Goal: Check status: Check status

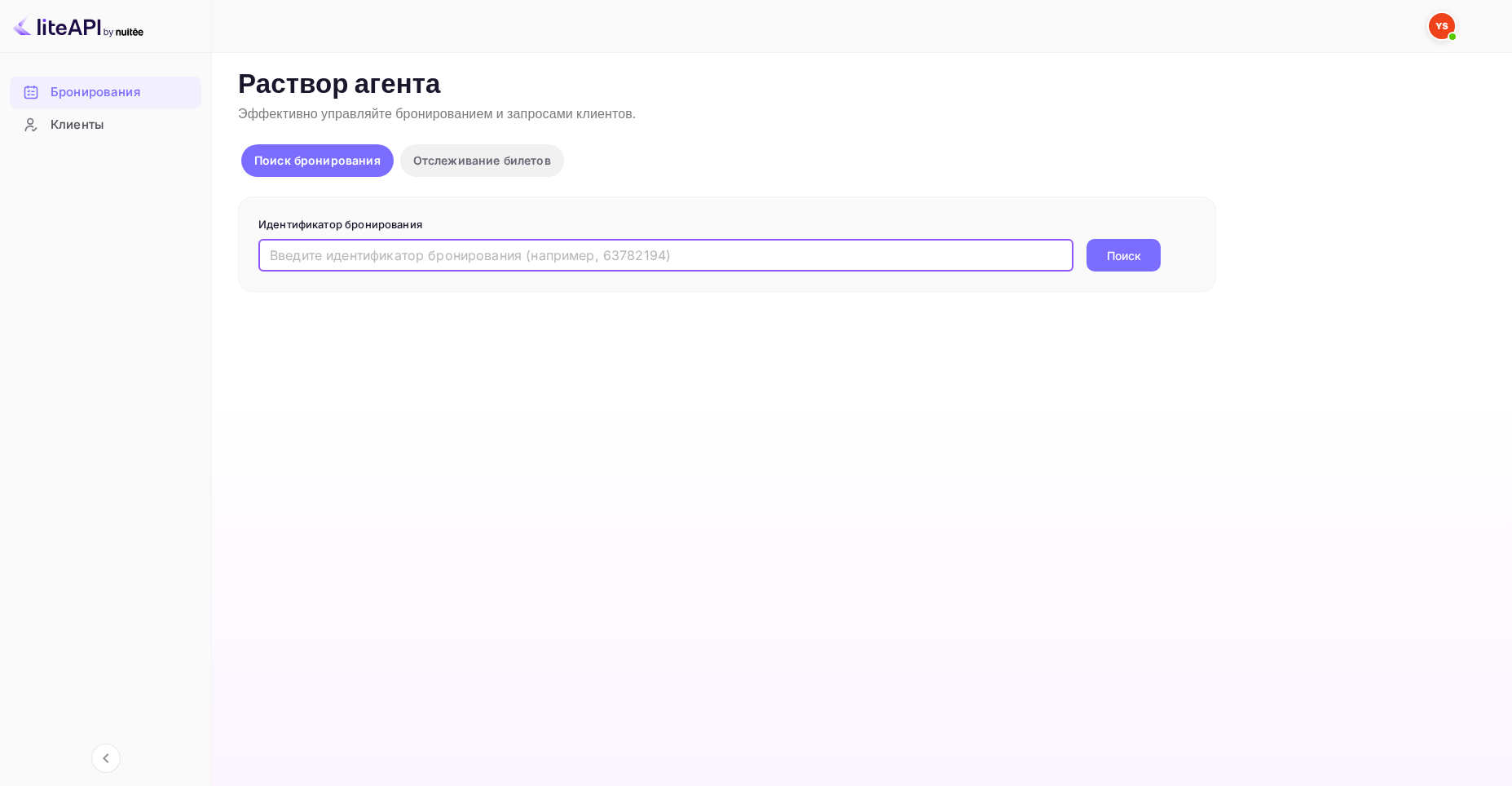
paste input "9762863"
type input "9762863"
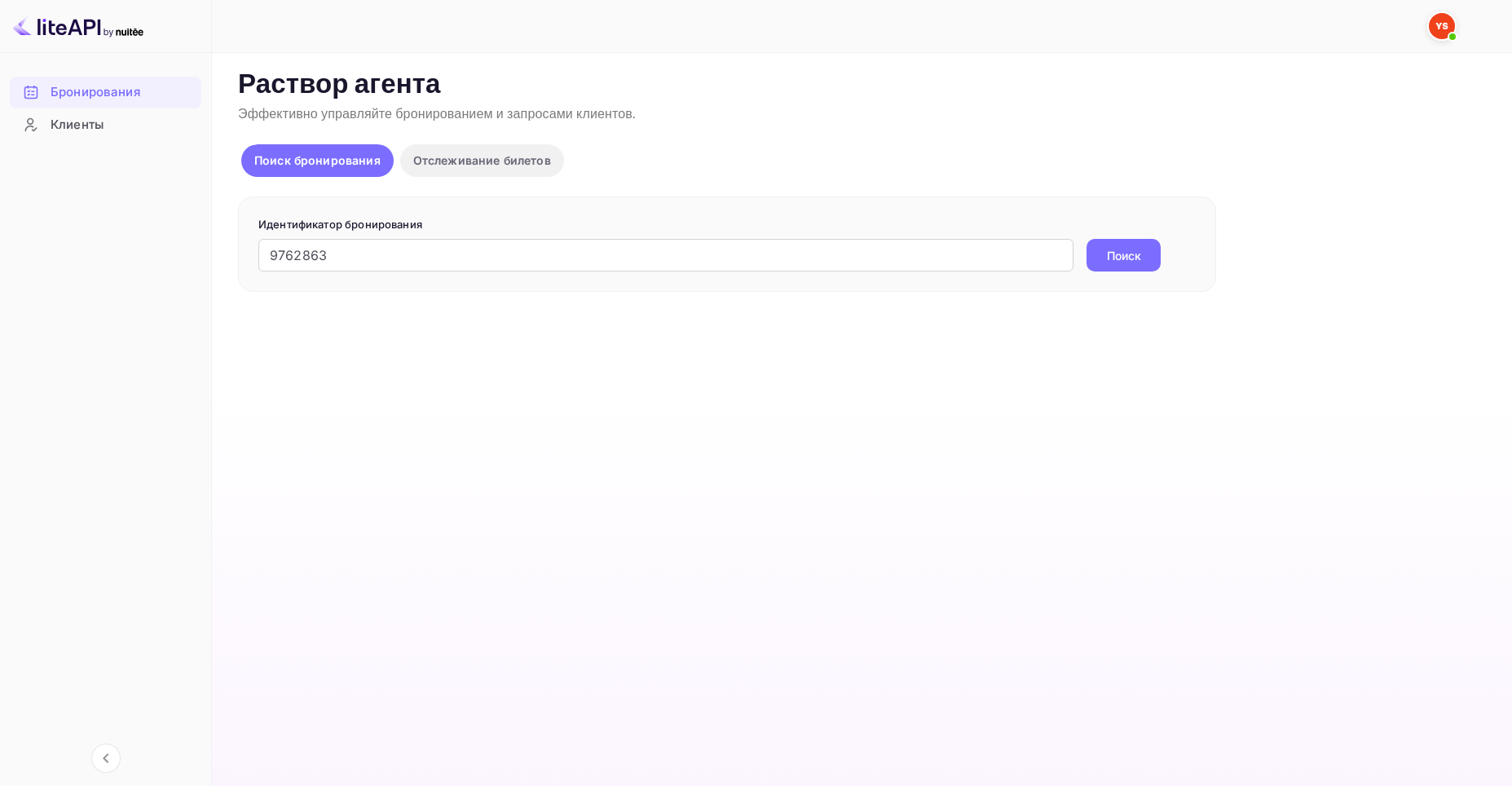
click at [1123, 254] on ya-tr-span "Поиск" at bounding box center [1124, 255] width 34 height 17
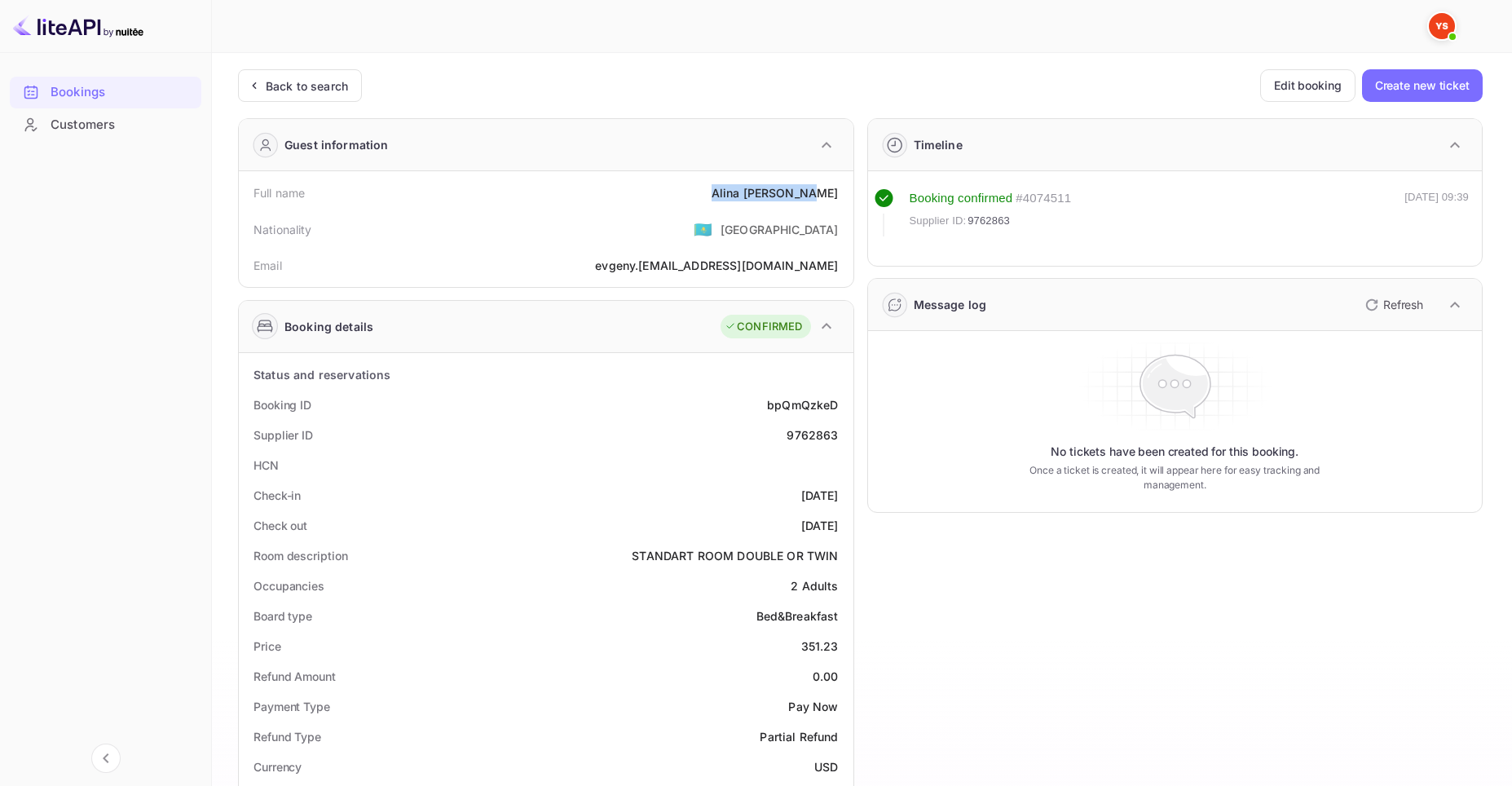
drag, startPoint x: 742, startPoint y: 195, endPoint x: 848, endPoint y: 195, distance: 106.0
click at [848, 195] on div "Full name [PERSON_NAME] Nationality 🇰🇿 [DEMOGRAPHIC_DATA] Email evgeny. [EMAIL_…" at bounding box center [546, 229] width 615 height 116
copy div "[PERSON_NAME]"
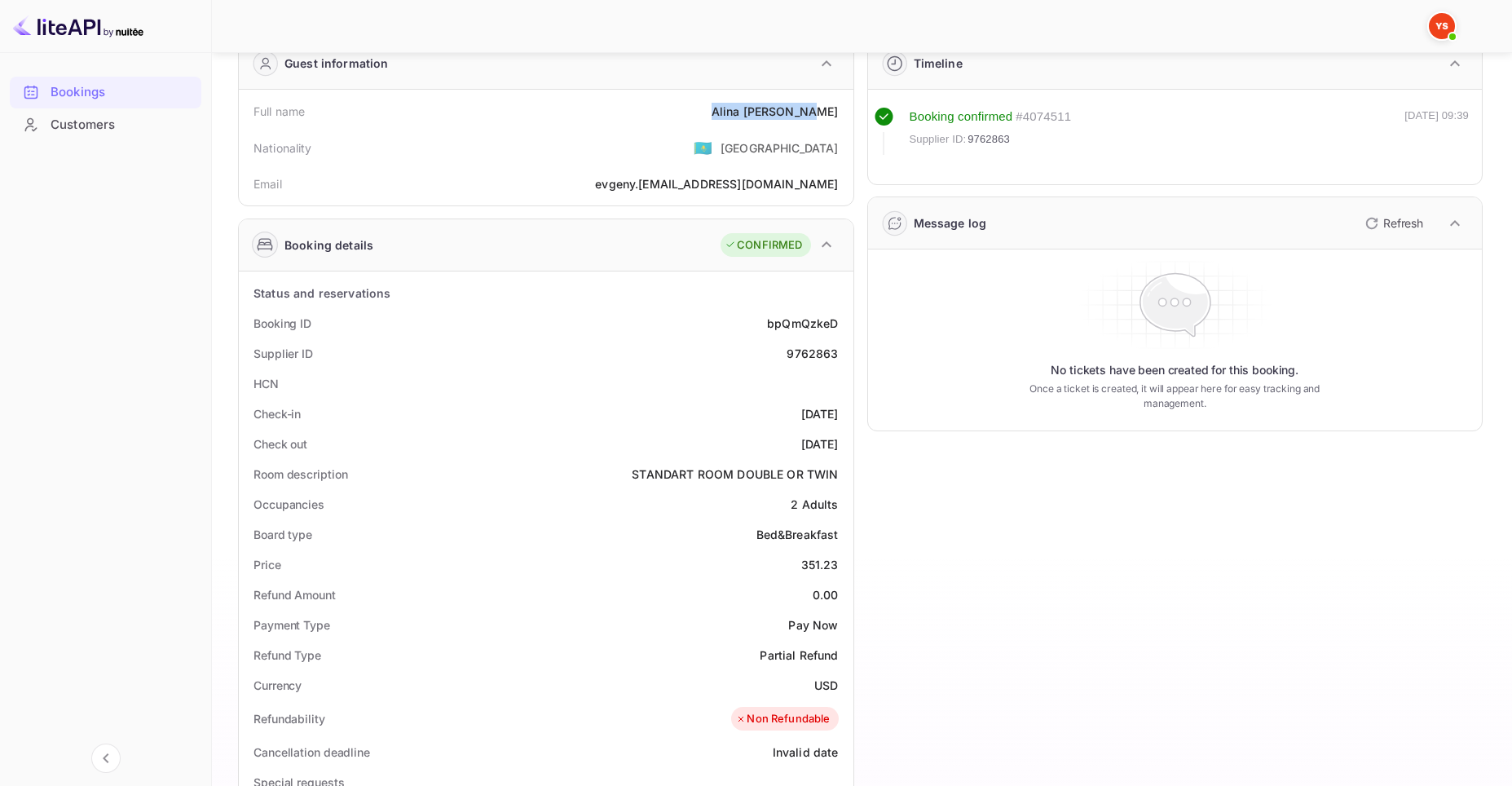
scroll to position [245, 0]
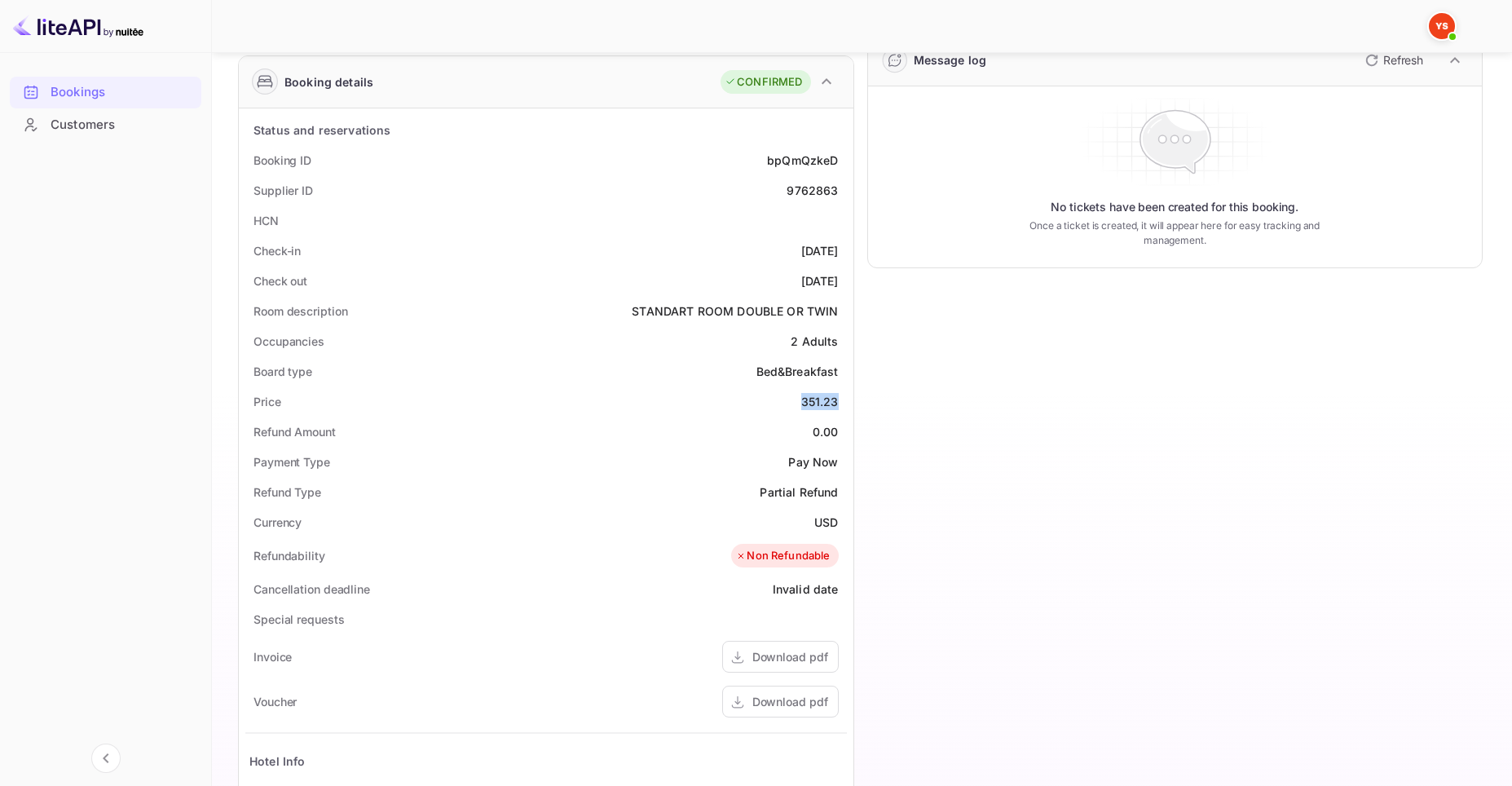
drag, startPoint x: 802, startPoint y: 399, endPoint x: 841, endPoint y: 403, distance: 39.2
click at [841, 403] on div "Price 351.23" at bounding box center [545, 401] width 601 height 30
copy div "351.23"
drag, startPoint x: 812, startPoint y: 516, endPoint x: 846, endPoint y: 525, distance: 35.2
click at [846, 525] on div "Currency USD" at bounding box center [545, 522] width 601 height 30
